Goal: Find specific page/section: Find specific page/section

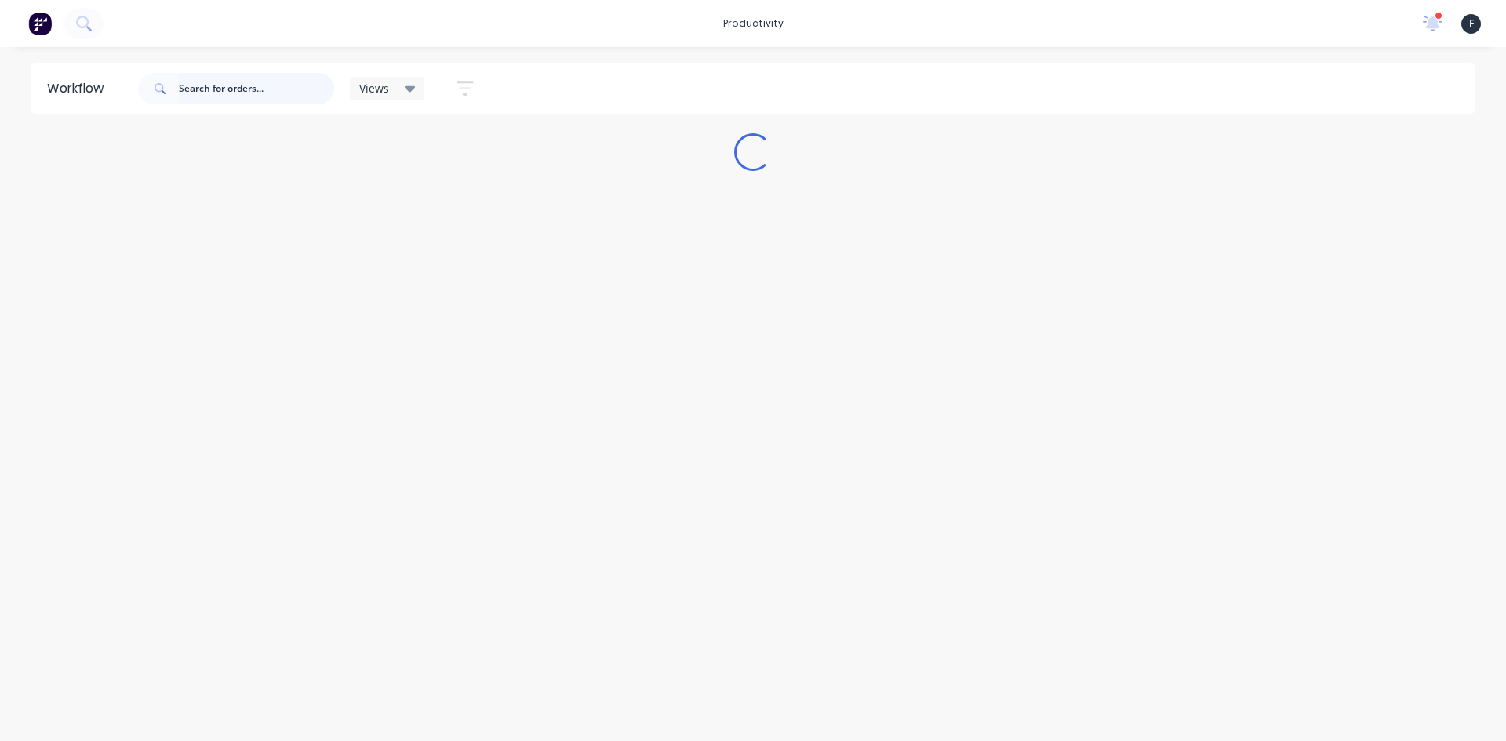
click at [224, 89] on input "text" at bounding box center [256, 88] width 155 height 31
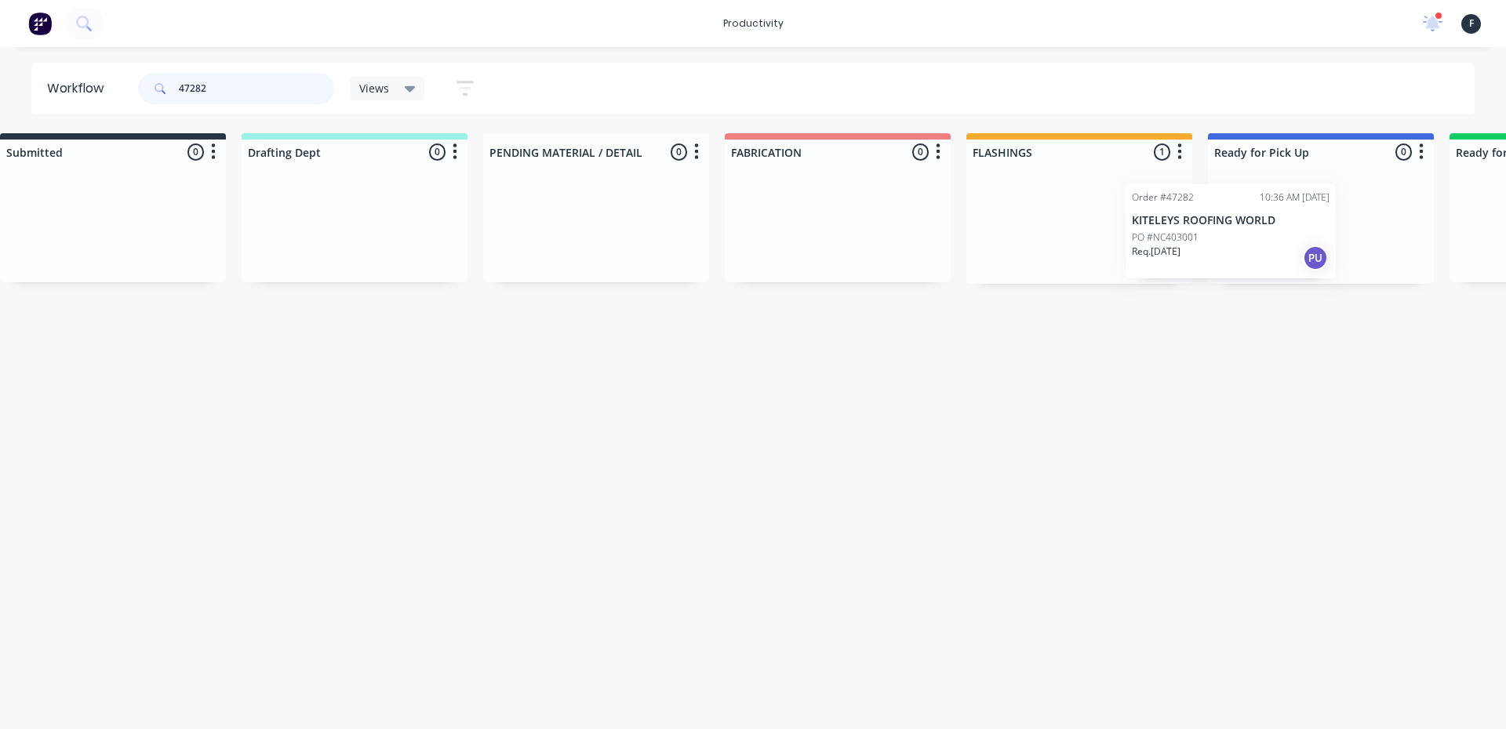
scroll to position [0, 56]
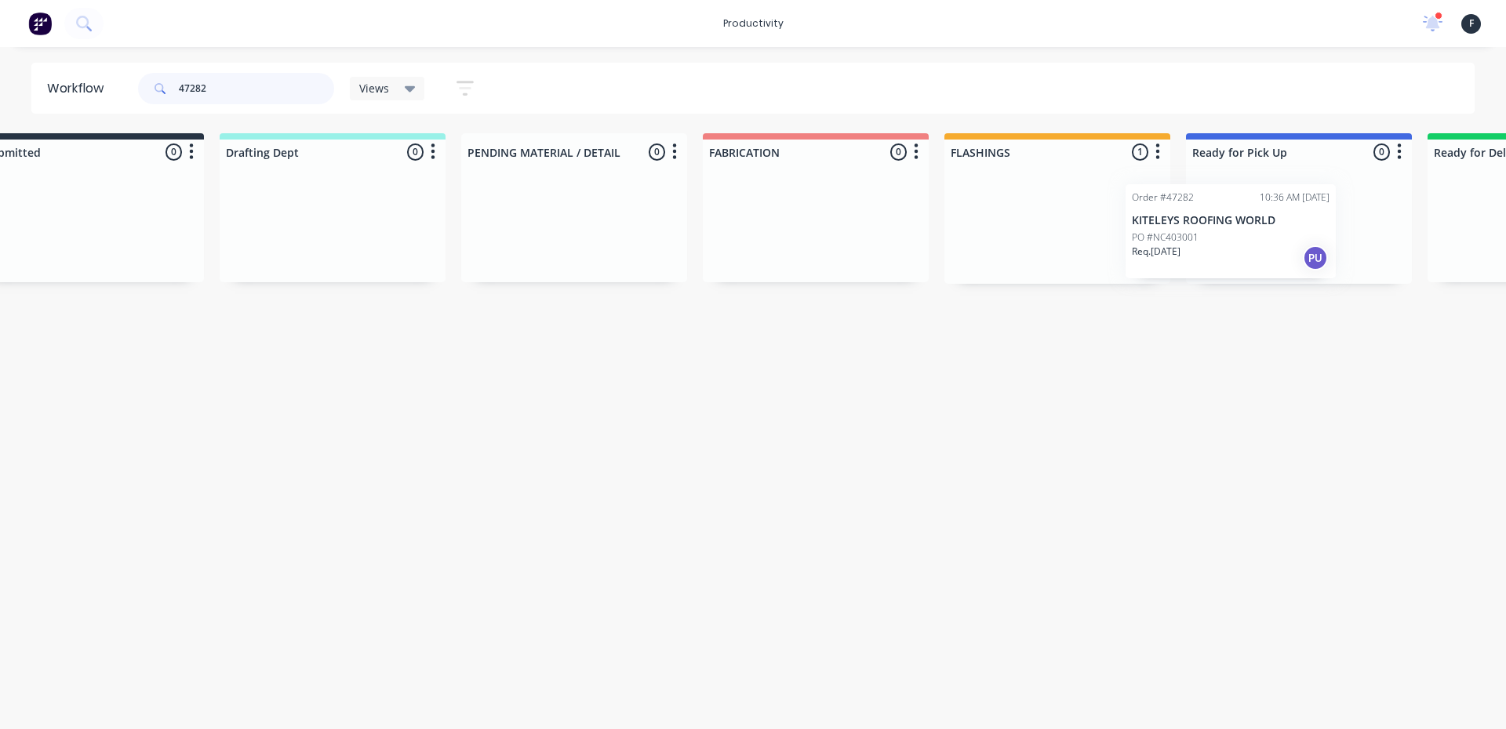
drag, startPoint x: 1106, startPoint y: 239, endPoint x: 1240, endPoint y: 246, distance: 134.3
click at [1240, 246] on div "Submitted 0 Sort By Created date Required date Order number Customer name Most …" at bounding box center [1241, 208] width 2616 height 151
type input "47282"
click at [1243, 244] on div at bounding box center [1299, 224] width 226 height 119
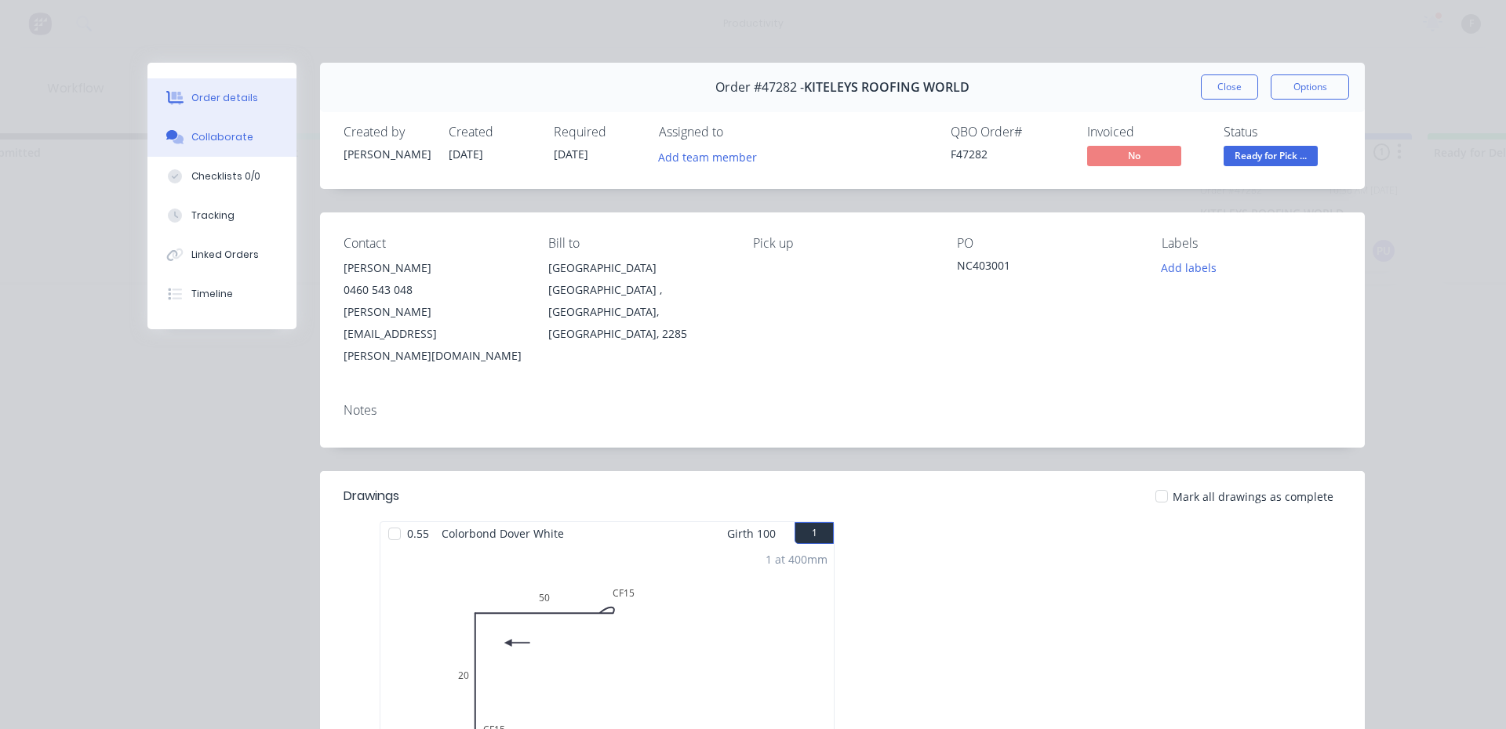
click at [245, 137] on button "Collaborate" at bounding box center [221, 137] width 149 height 39
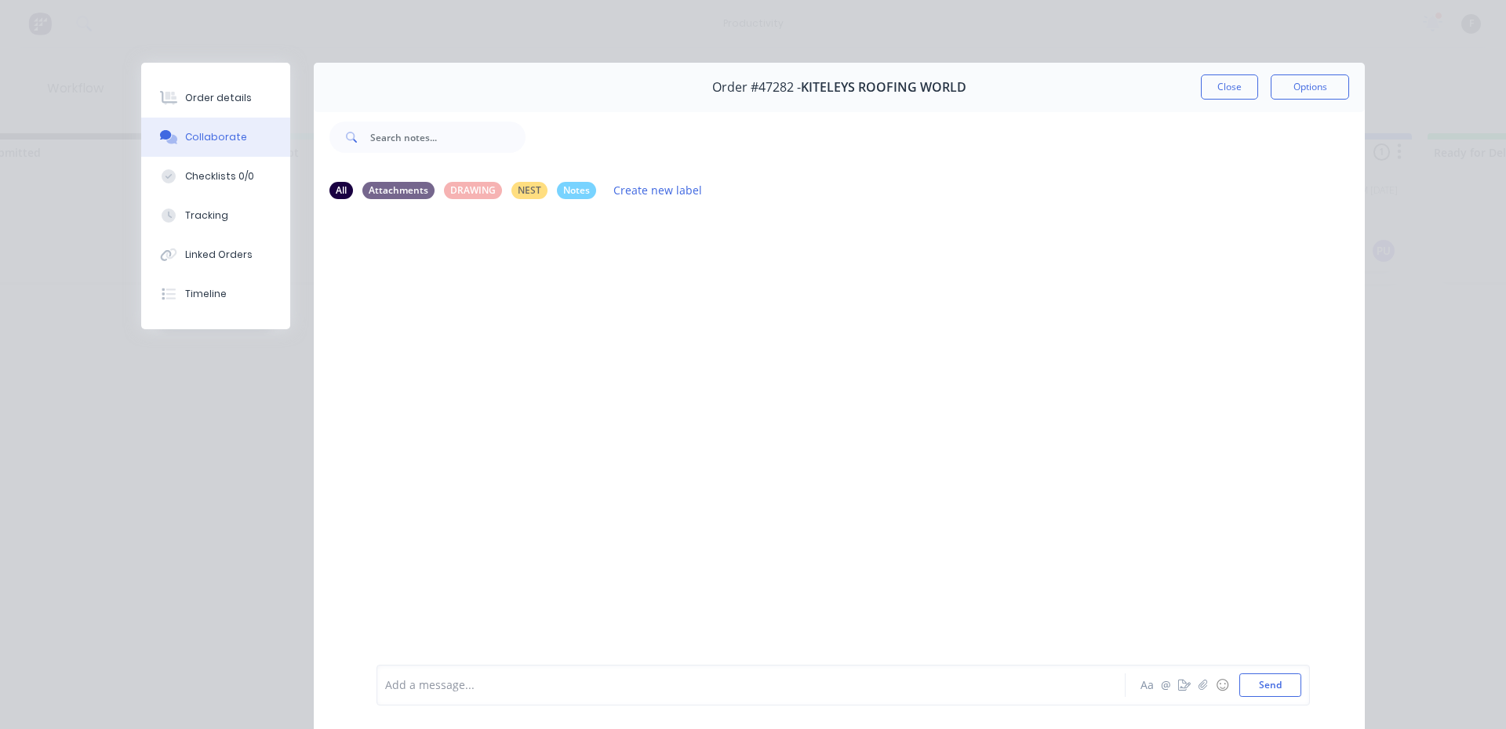
click at [494, 690] on div at bounding box center [729, 686] width 686 height 16
click at [1190, 89] on div "Order #47282 - KITELEYS ROOFING WORLD Close Options" at bounding box center [839, 87] width 1051 height 49
click at [1213, 85] on button "Close" at bounding box center [1229, 87] width 57 height 25
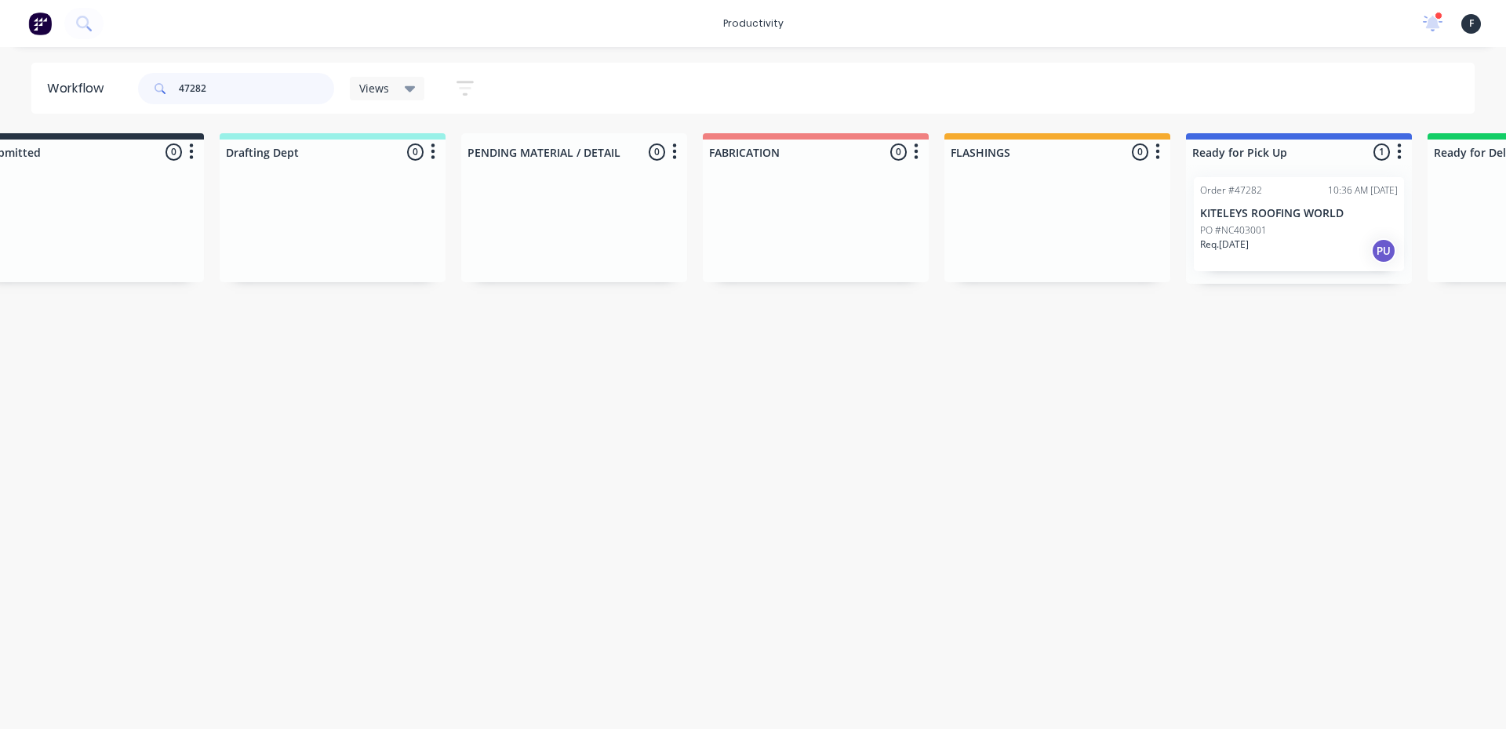
click at [238, 79] on input "47282" at bounding box center [256, 88] width 155 height 31
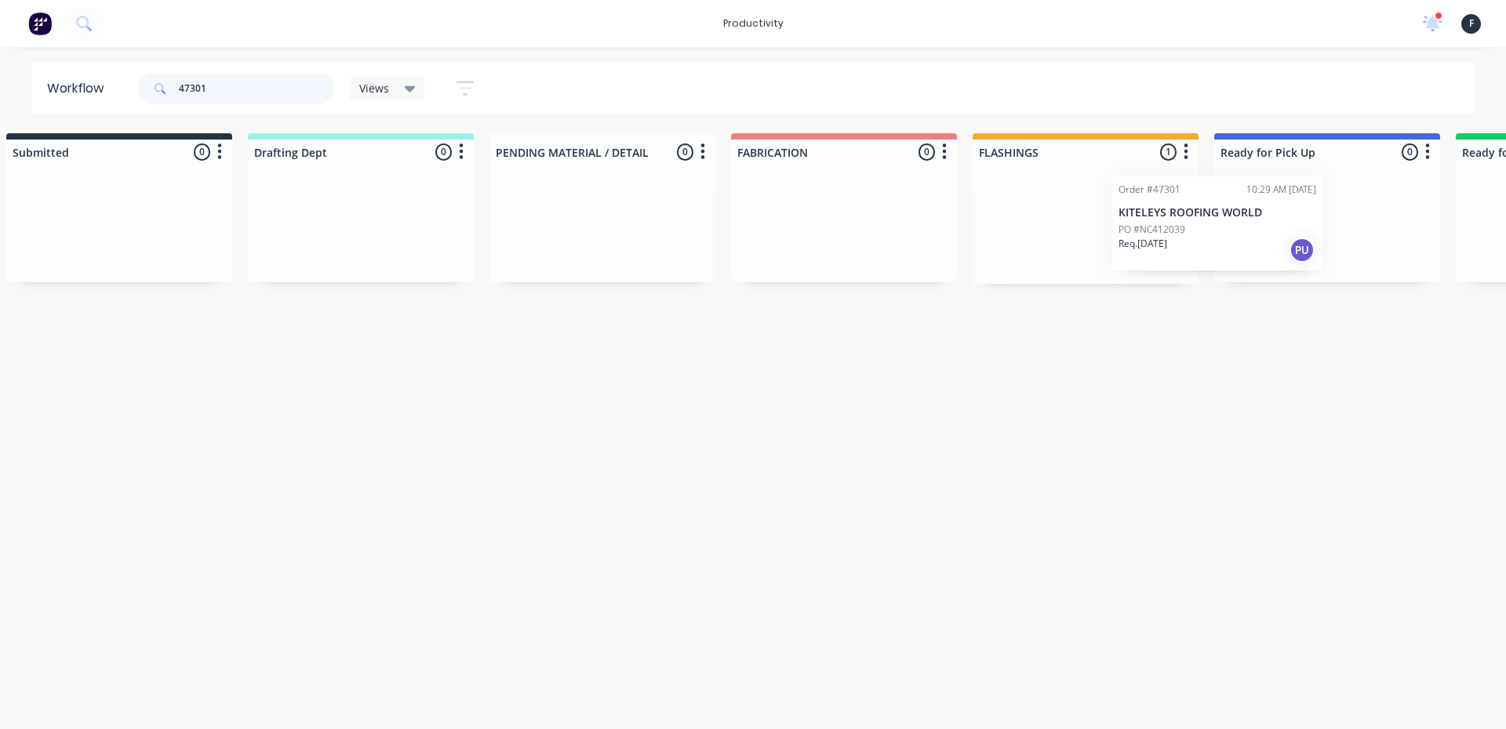
drag, startPoint x: 1146, startPoint y: 235, endPoint x: 1282, endPoint y: 235, distance: 135.7
click at [1282, 235] on div "Submitted 0 Sort By Created date Required date Order number Customer name Most …" at bounding box center [1269, 208] width 2616 height 151
type input "47301"
click at [1286, 235] on p "PO #NC412039" at bounding box center [1257, 231] width 67 height 14
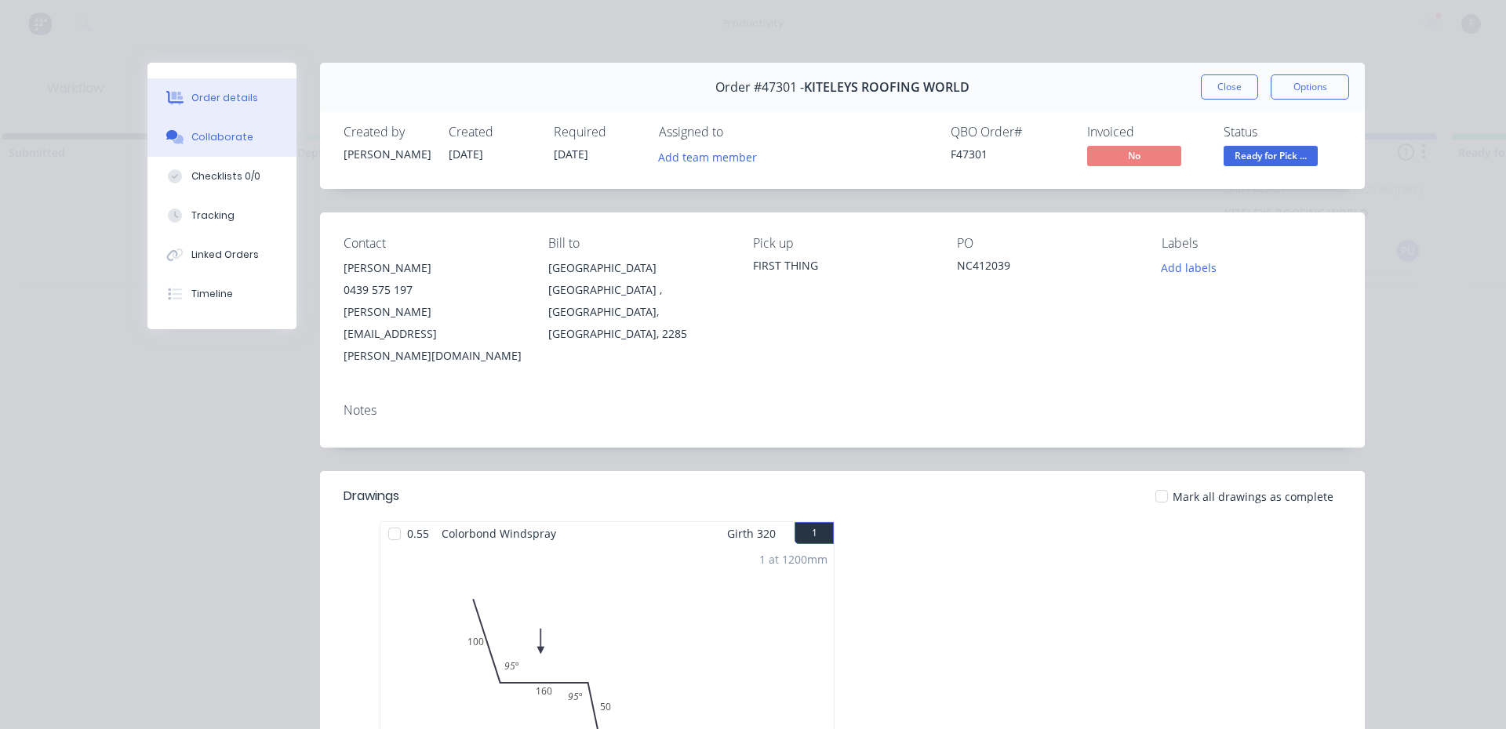
click at [257, 140] on button "Collaborate" at bounding box center [221, 137] width 149 height 39
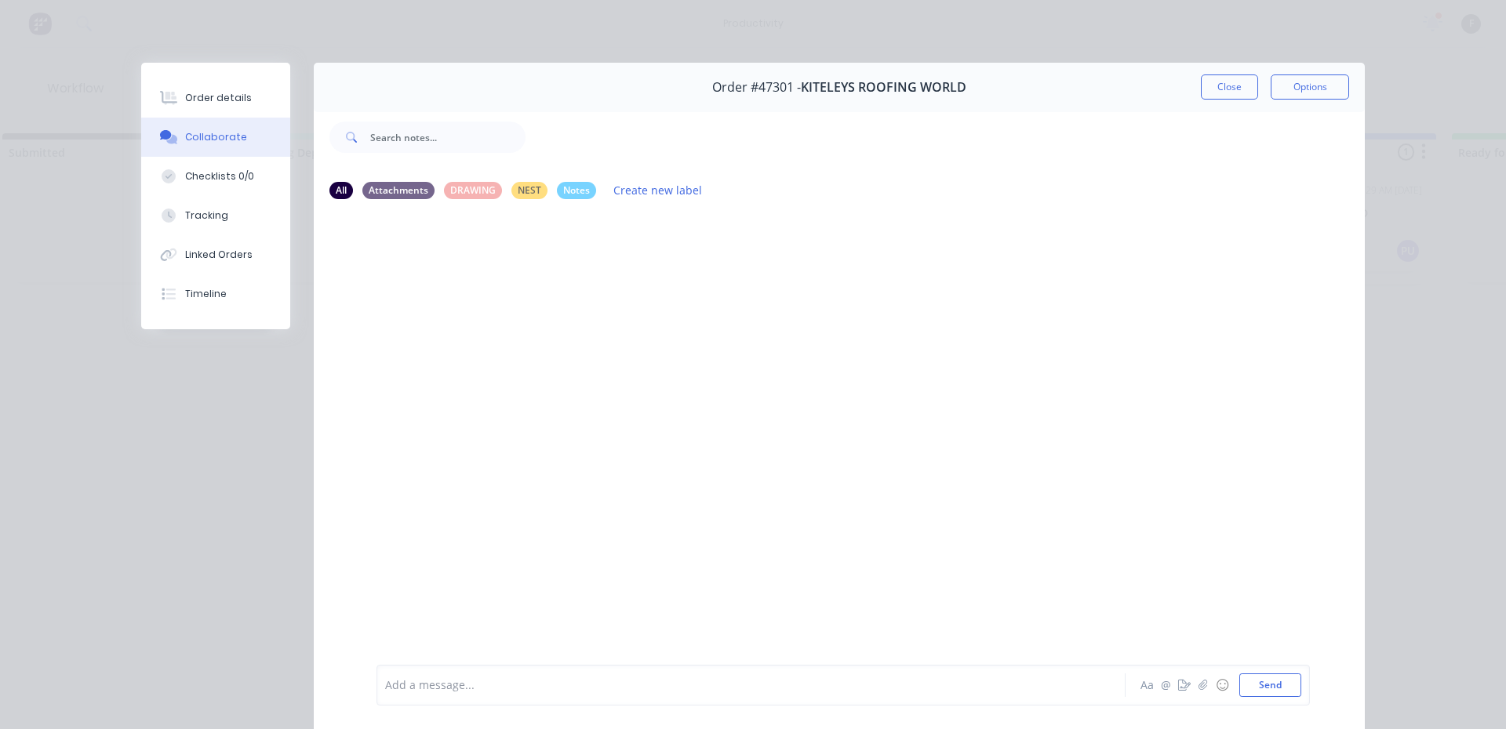
click at [521, 678] on div at bounding box center [729, 686] width 686 height 16
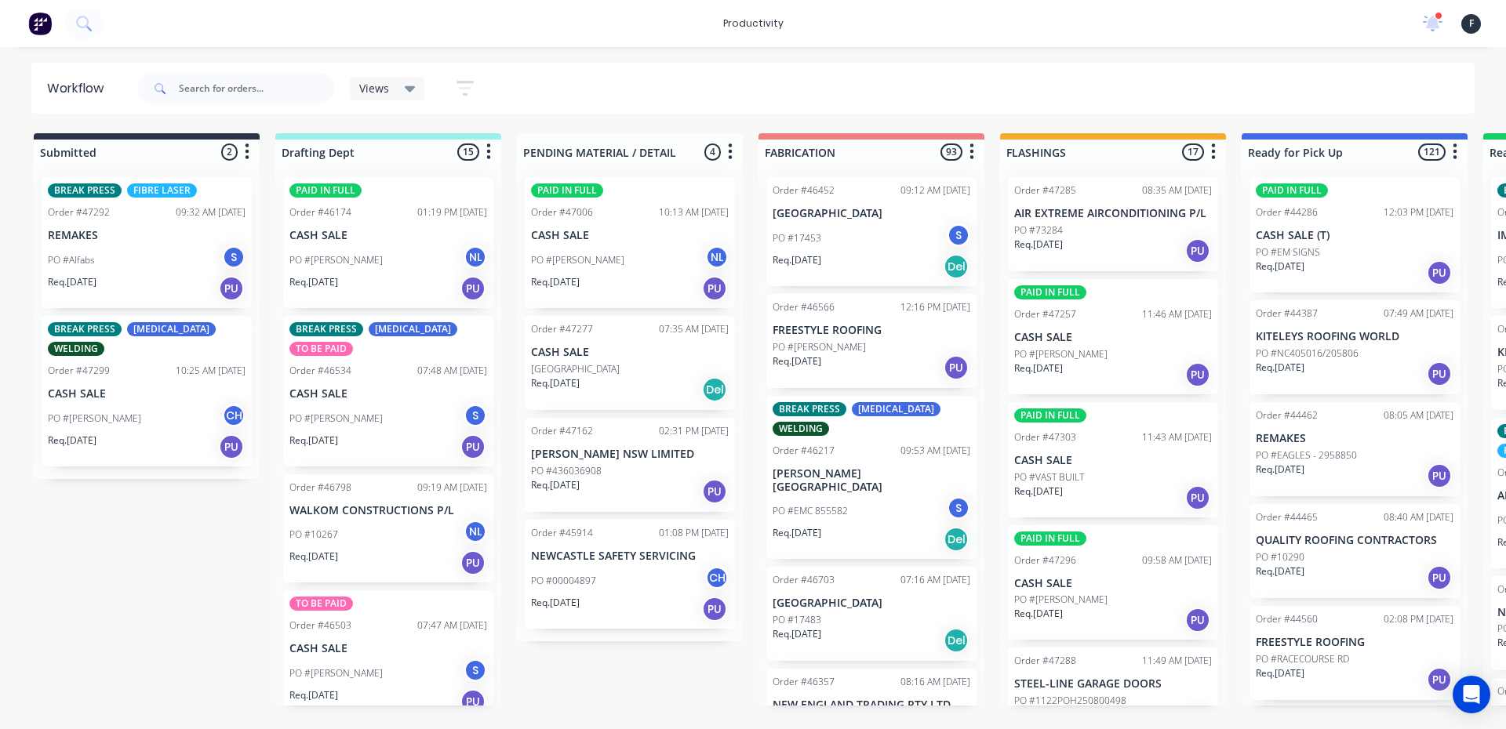
click at [1287, 34] on div "productivity productivity Workflow Planner Delivery Scheduling Timesheets 1 new…" at bounding box center [753, 23] width 1506 height 47
click at [1009, 91] on div "Views Save new view None (Default) edit Nilesh edit Production edit Stuart edit…" at bounding box center [805, 88] width 1340 height 47
